Goal: Task Accomplishment & Management: Manage account settings

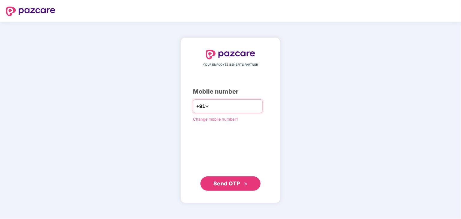
type input "*"
type input "**********"
click at [229, 186] on span "Send OTP" at bounding box center [226, 183] width 27 height 6
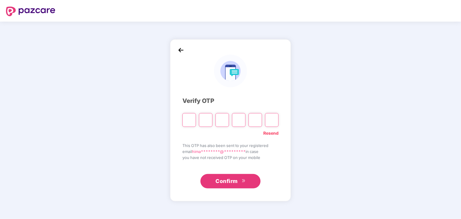
paste input "*"
type input "*"
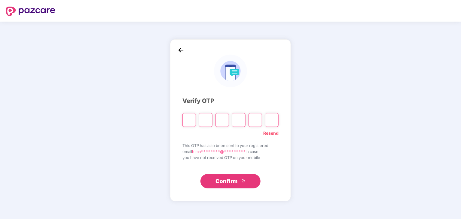
type input "*"
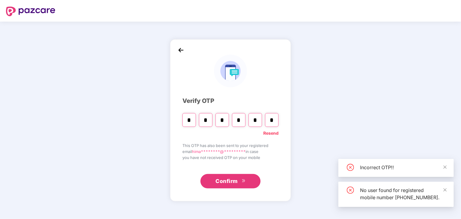
click at [230, 176] on button "Confirm" at bounding box center [230, 181] width 60 height 14
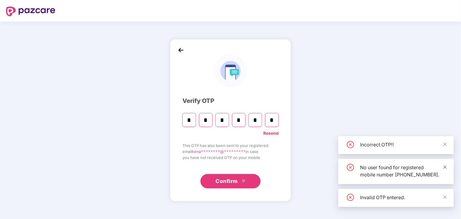
click at [445, 165] on icon "close" at bounding box center [445, 167] width 4 height 4
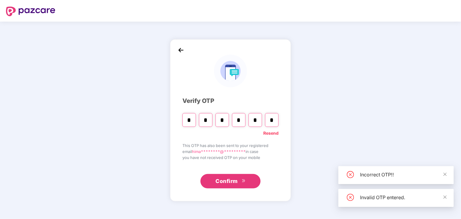
click at [447, 179] on div "Incorrect OTP!!" at bounding box center [395, 176] width 115 height 18
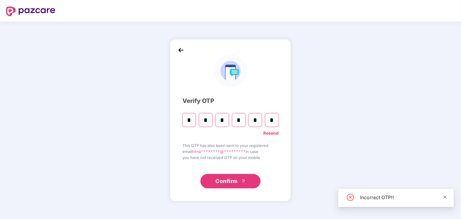
click at [446, 200] on span at bounding box center [445, 197] width 4 height 5
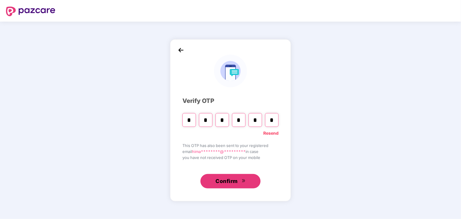
click at [229, 179] on span "Confirm" at bounding box center [226, 181] width 22 height 8
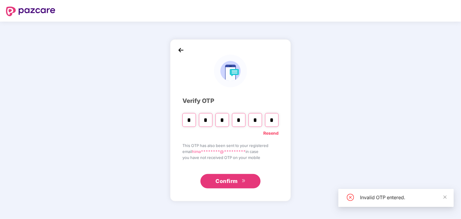
click at [268, 134] on link "Resend" at bounding box center [270, 133] width 15 height 7
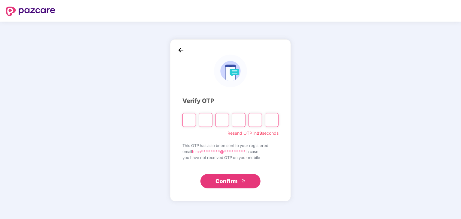
click at [185, 117] on input "Please enter verification code. Digit 1" at bounding box center [189, 120] width 14 height 14
type input "*"
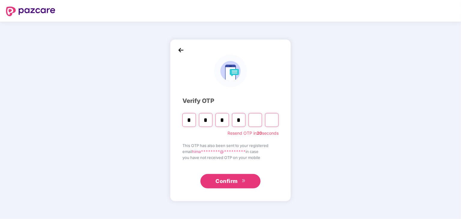
type input "*"
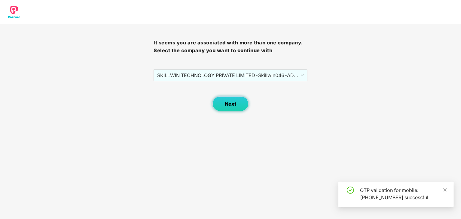
click at [234, 100] on button "Next" at bounding box center [230, 103] width 36 height 15
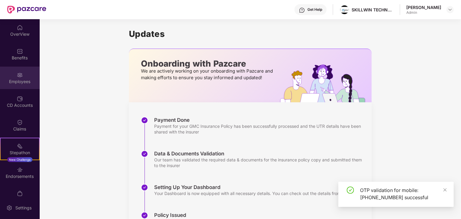
click at [20, 72] on img at bounding box center [20, 75] width 6 height 6
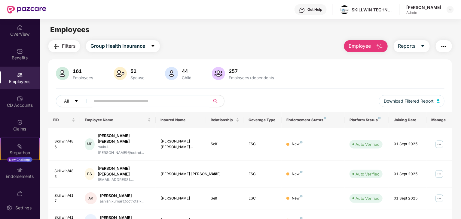
click at [200, 99] on input "text" at bounding box center [148, 101] width 108 height 9
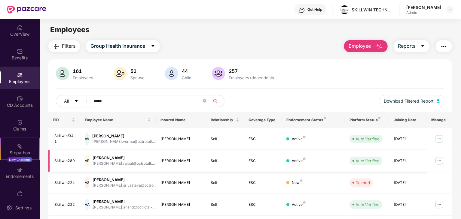
type input "*****"
click at [440, 160] on img at bounding box center [440, 161] width 10 height 10
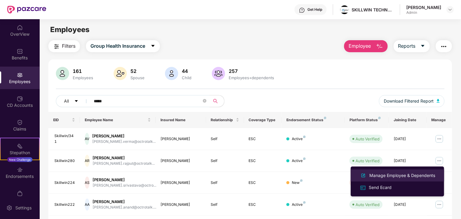
click at [377, 173] on div "Manage Employee & Dependents" at bounding box center [402, 176] width 68 height 7
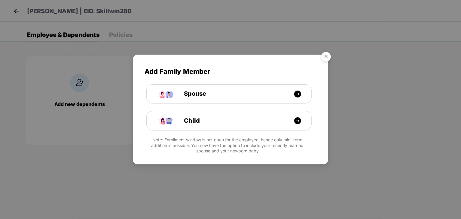
click at [328, 58] on img "Close" at bounding box center [326, 57] width 17 height 17
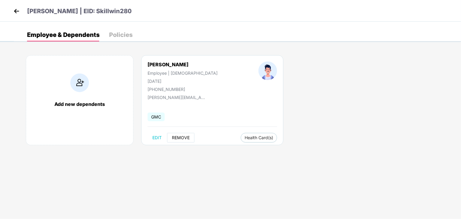
click at [179, 136] on span "REMOVE" at bounding box center [181, 138] width 18 height 5
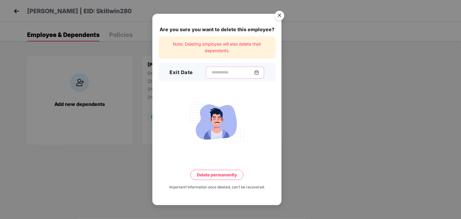
click at [229, 70] on input at bounding box center [232, 72] width 43 height 6
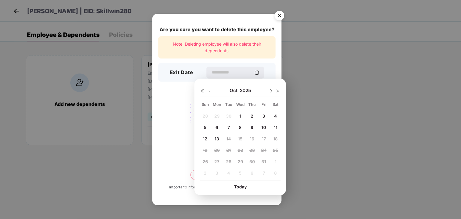
click at [261, 128] on span "10" at bounding box center [263, 127] width 5 height 5
type input "**********"
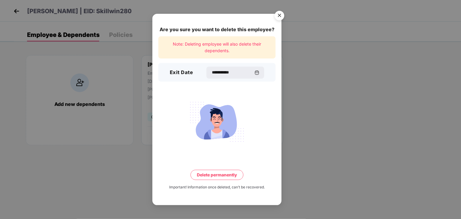
click at [212, 173] on button "Delete permanently" at bounding box center [217, 175] width 53 height 10
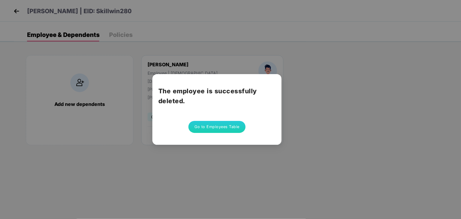
click at [218, 125] on button "Go to Employees Table" at bounding box center [216, 127] width 57 height 12
